Goal: Task Accomplishment & Management: Manage account settings

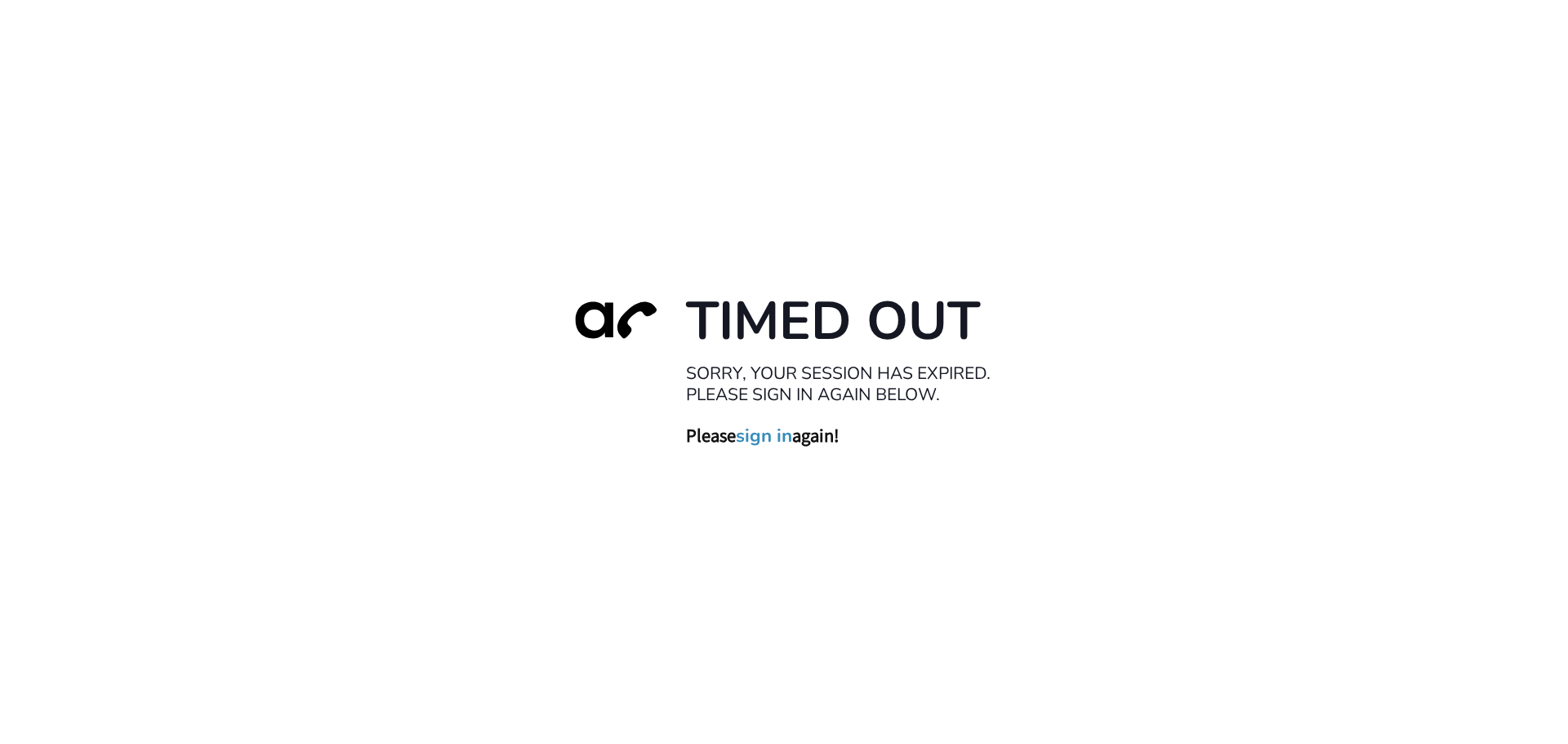
click at [751, 439] on link "sign in" at bounding box center [763, 435] width 56 height 23
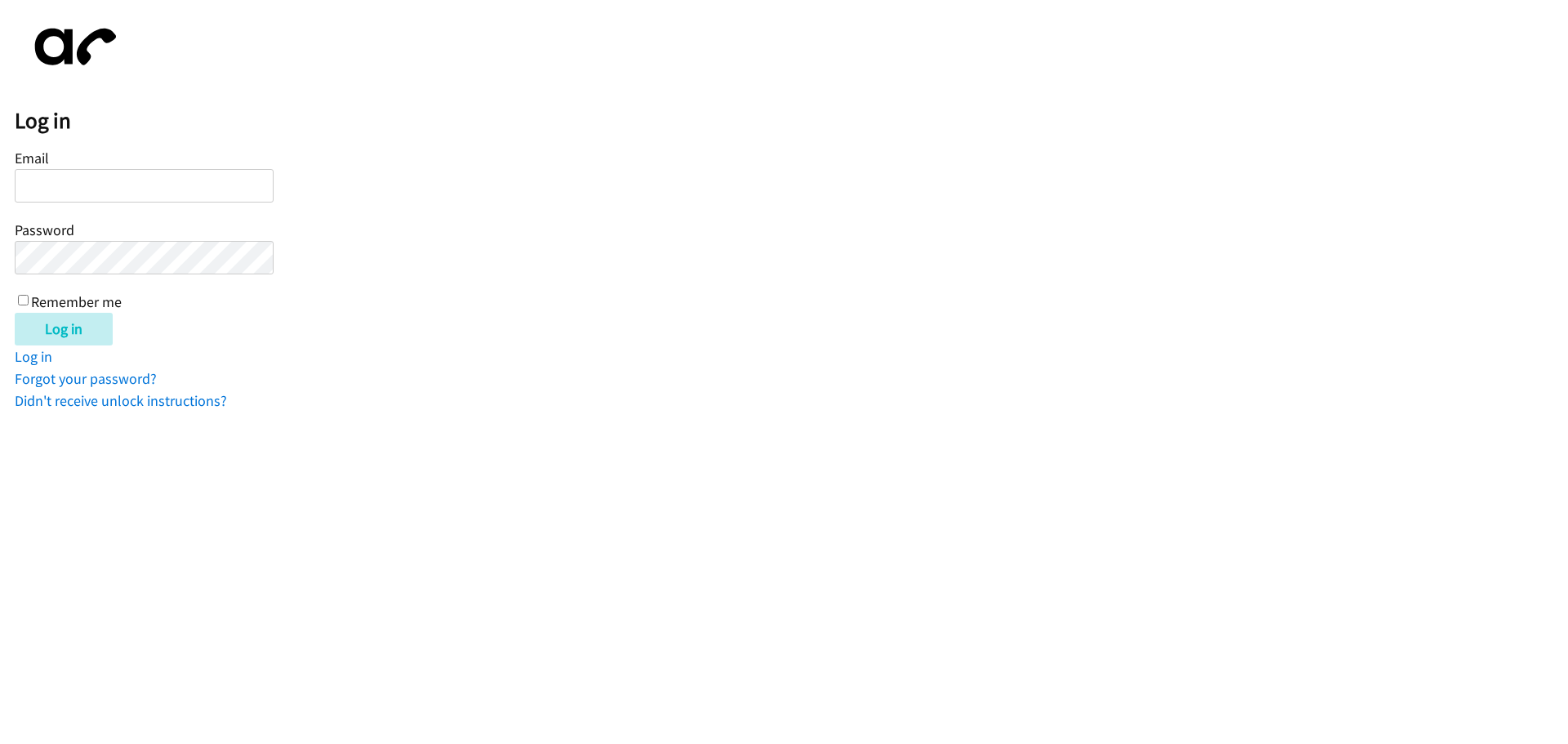
click at [79, 184] on input "Email" at bounding box center [144, 186] width 259 height 34
type input "[EMAIL_ADDRESS][DOMAIN_NAME]"
click at [22, 296] on input "Remember me" at bounding box center [23, 300] width 11 height 11
checkbox input "true"
click at [71, 326] on input "Log in" at bounding box center [63, 329] width 98 height 33
